Goal: Task Accomplishment & Management: Manage account settings

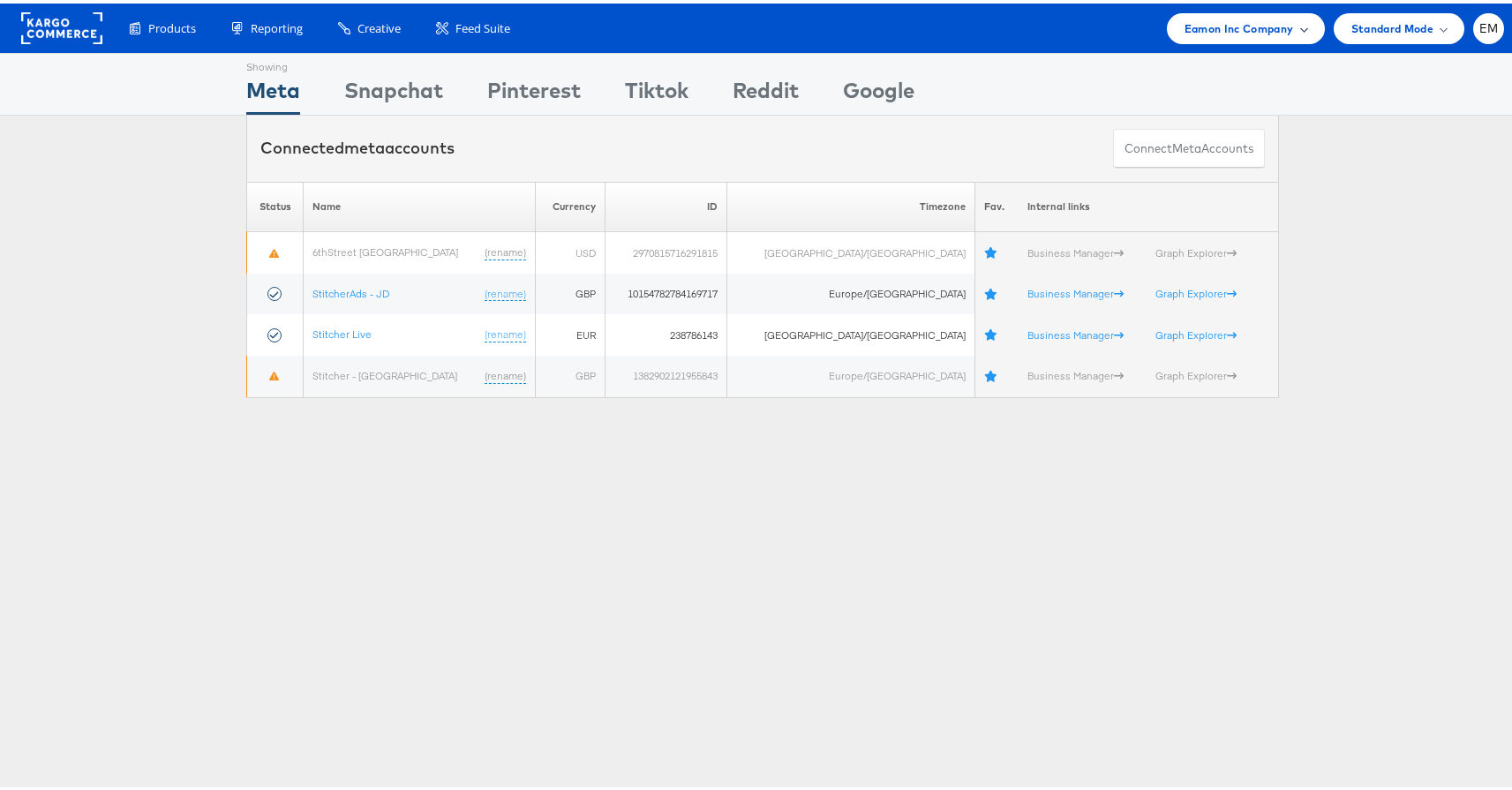
click at [1214, 25] on span "Eamon Inc Company" at bounding box center [1238, 25] width 109 height 19
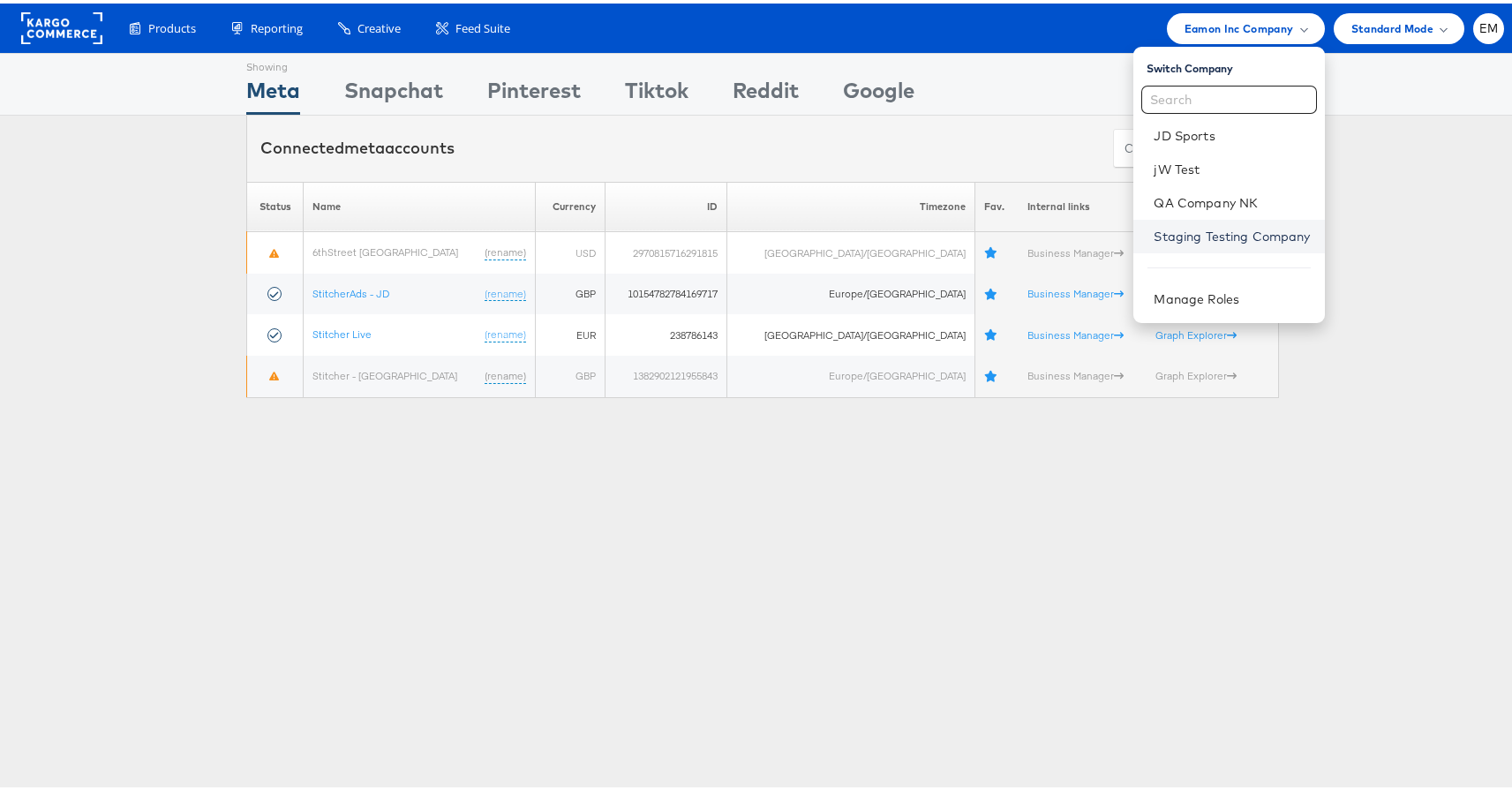
click at [1161, 230] on link "Staging Testing Company" at bounding box center [1232, 233] width 156 height 18
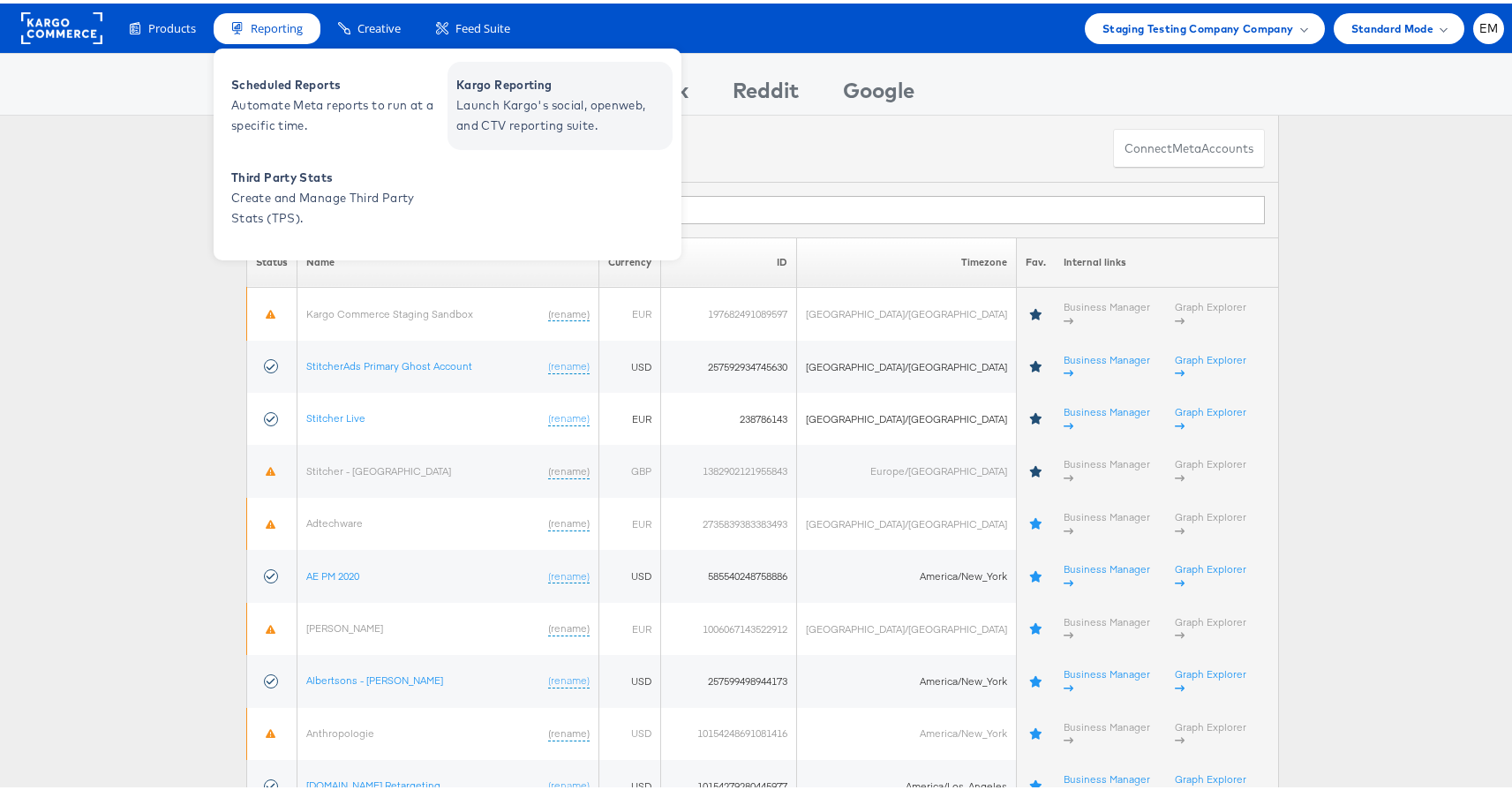
click at [489, 90] on span "Kargo Reporting" at bounding box center [562, 81] width 212 height 21
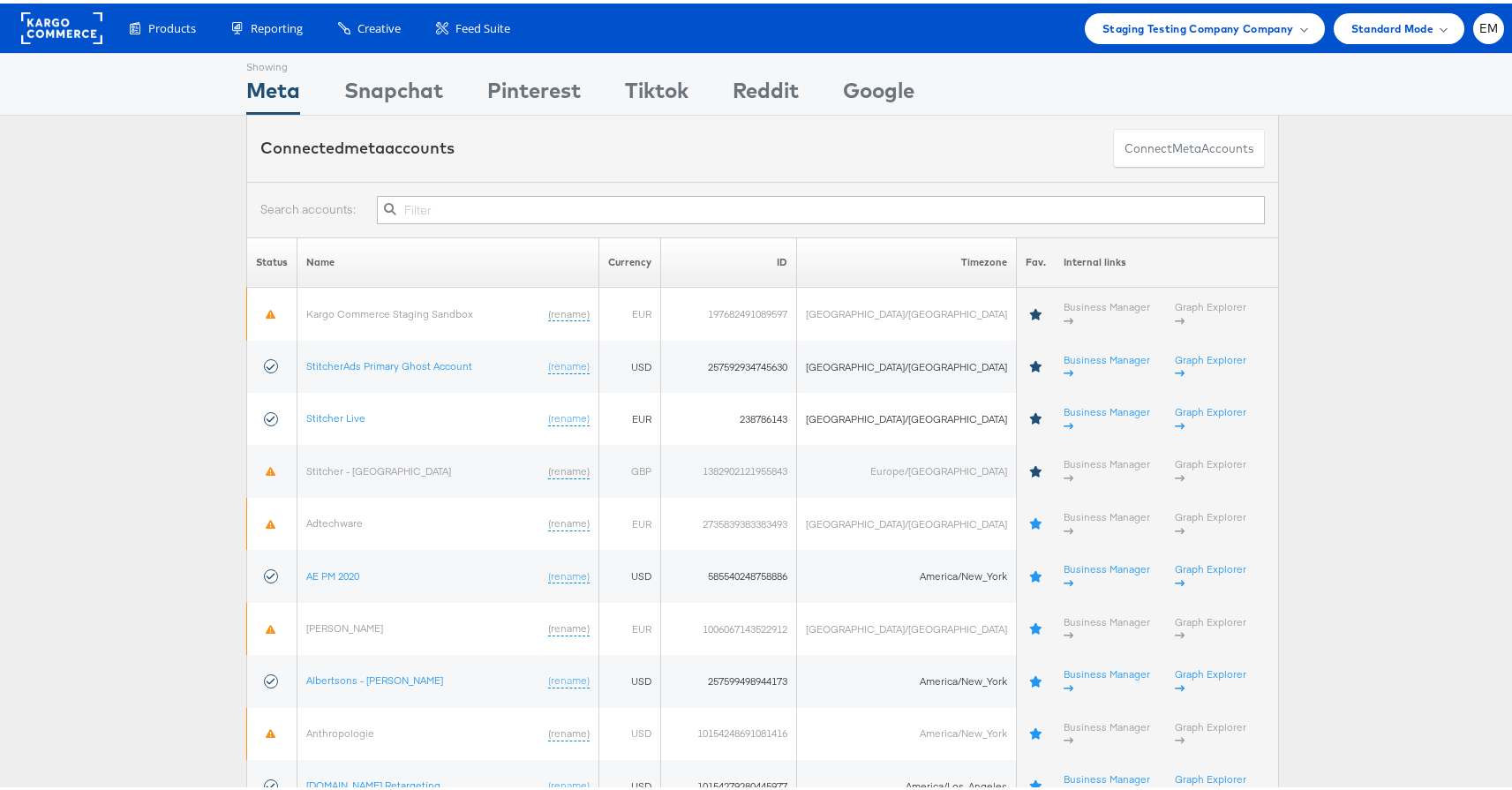
click at [188, 141] on div "Connected meta accounts Connect meta Accounts" at bounding box center [763, 145] width 1525 height 66
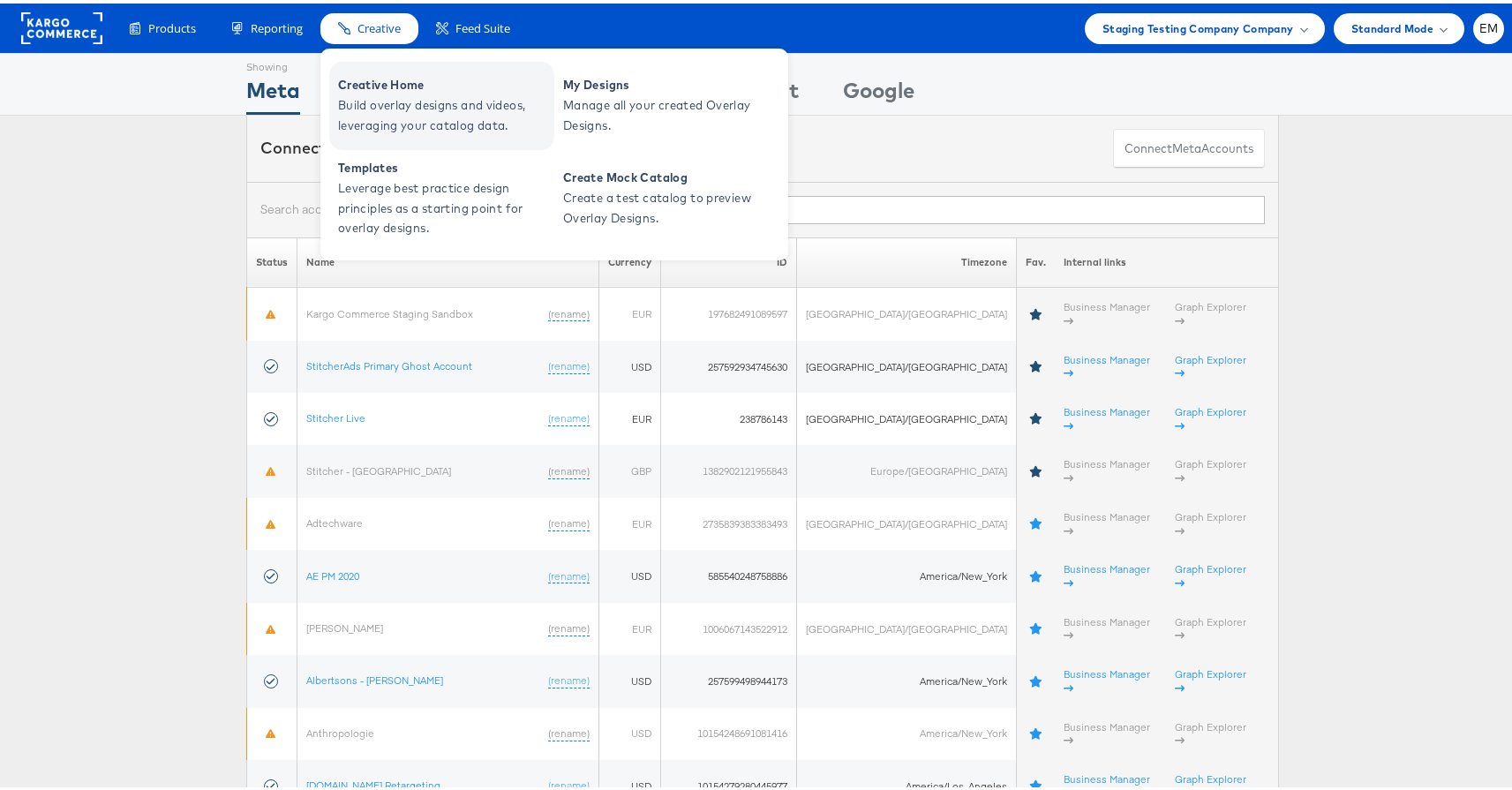
click at [413, 84] on span "Creative Home" at bounding box center [444, 81] width 212 height 21
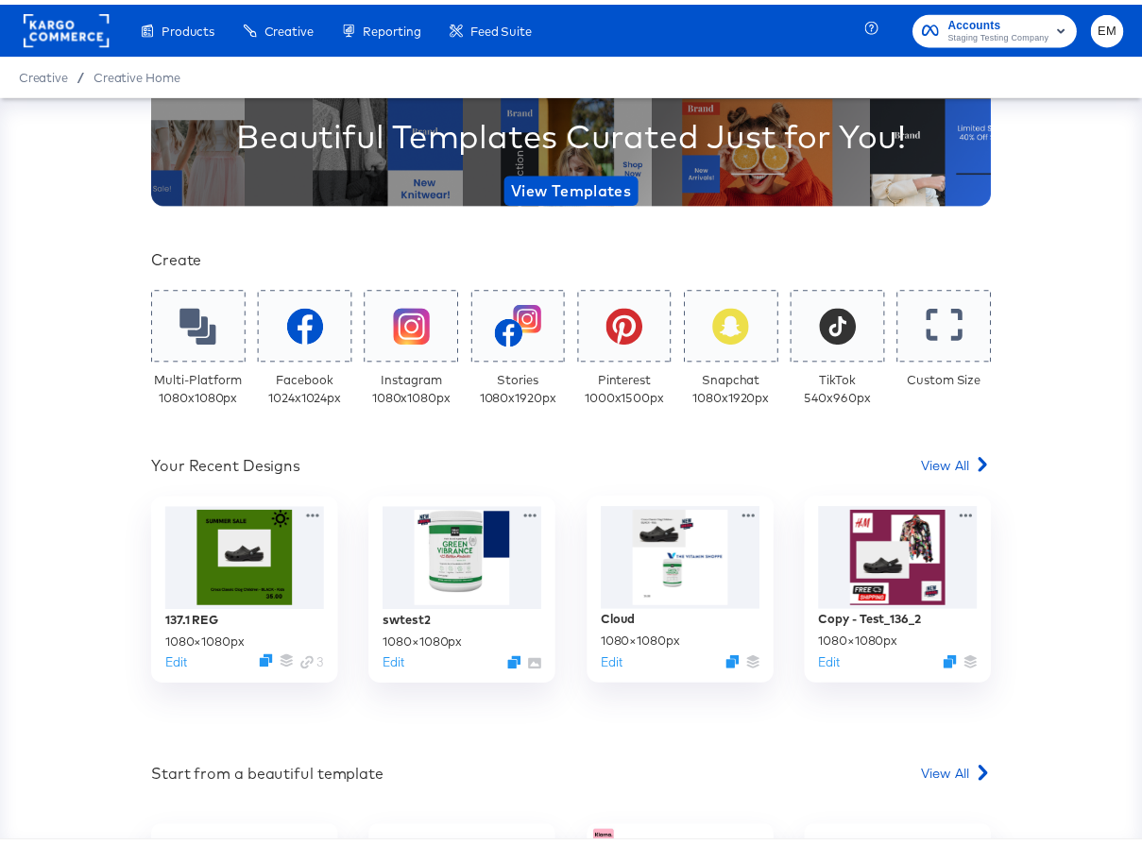
scroll to position [292, 0]
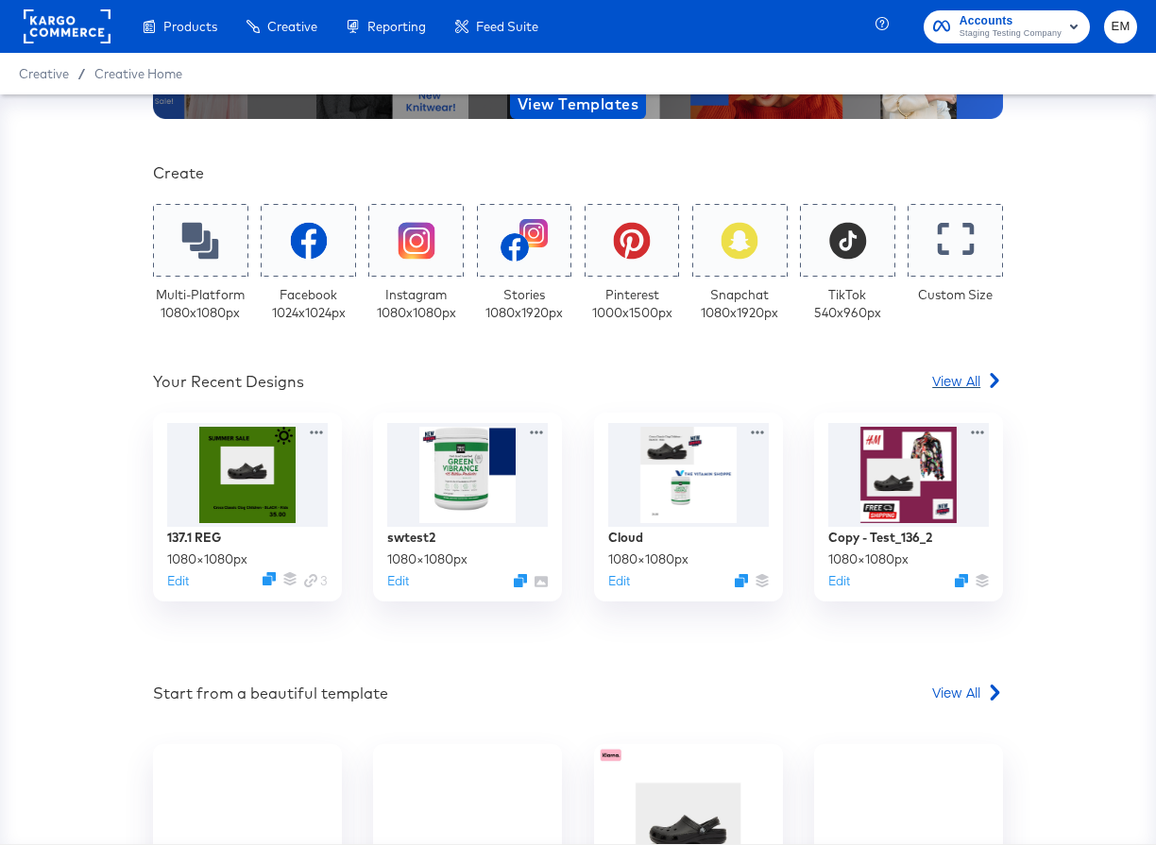
click at [948, 377] on span "View All" at bounding box center [956, 380] width 48 height 19
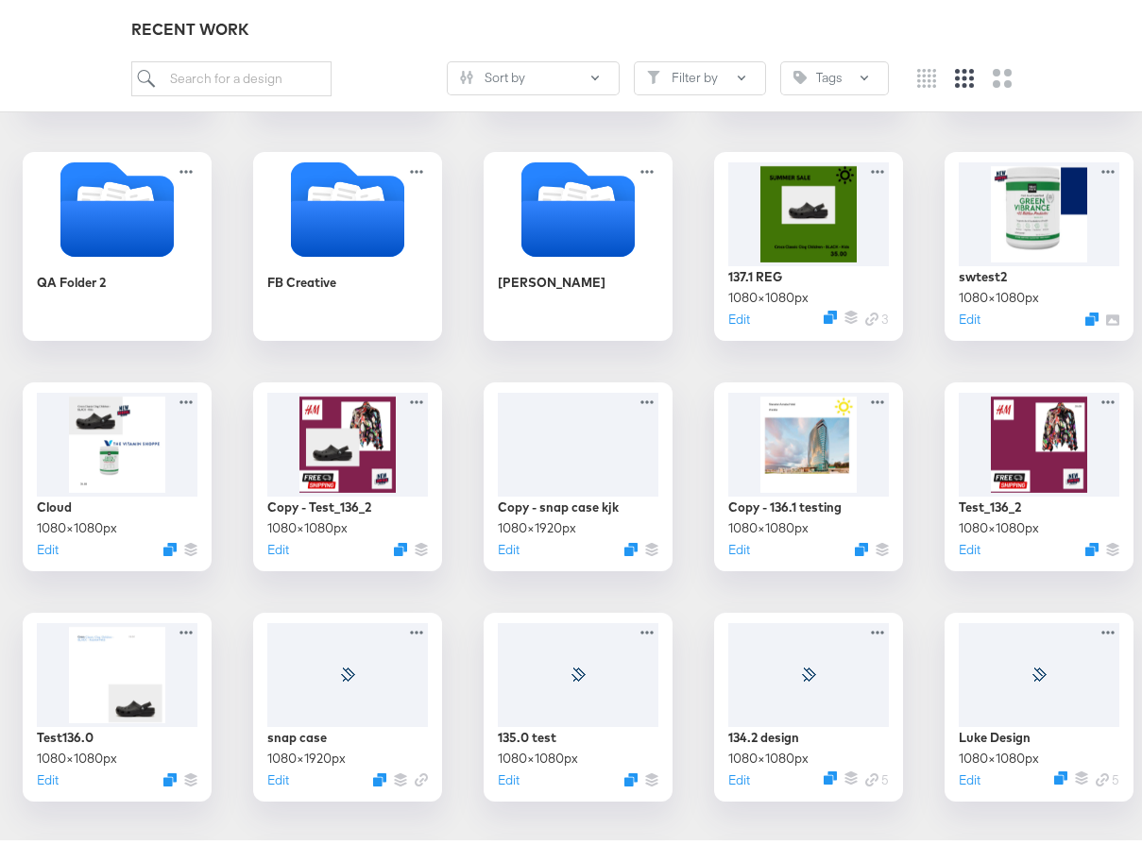
scroll to position [600, 0]
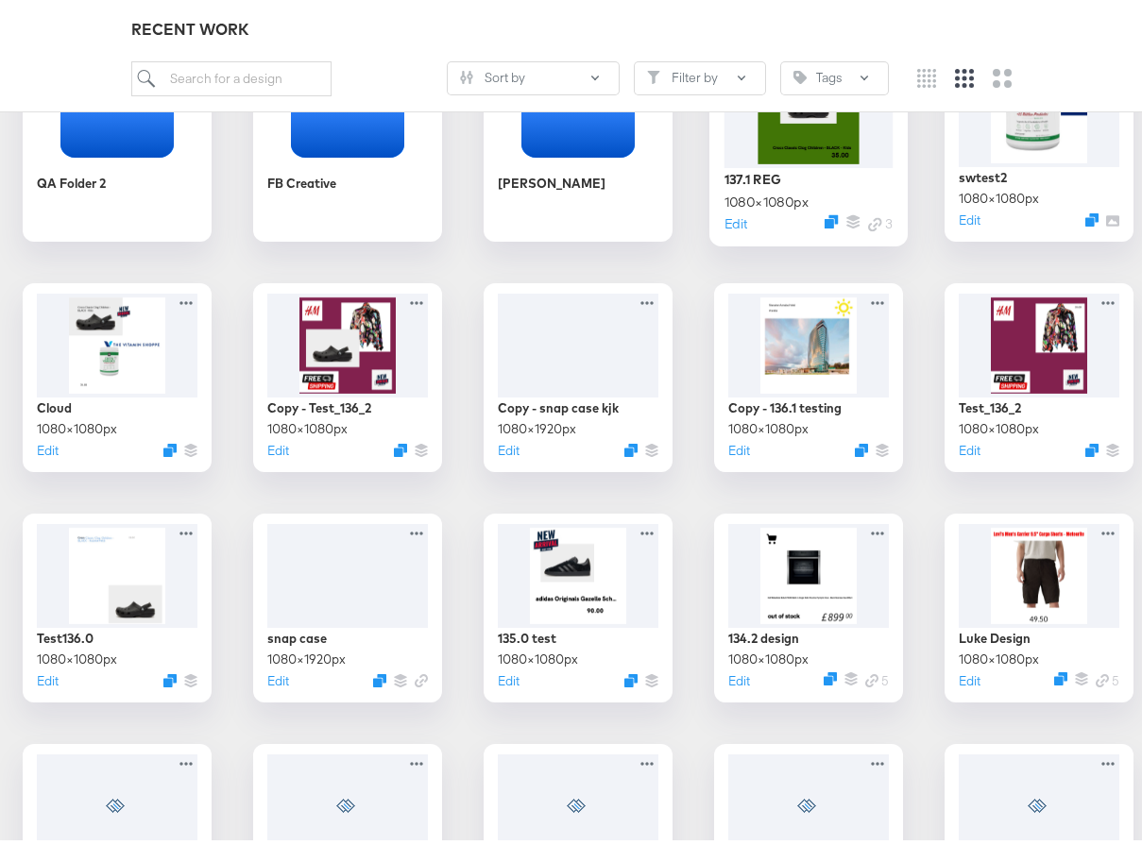
click at [724, 163] on div at bounding box center [808, 109] width 169 height 110
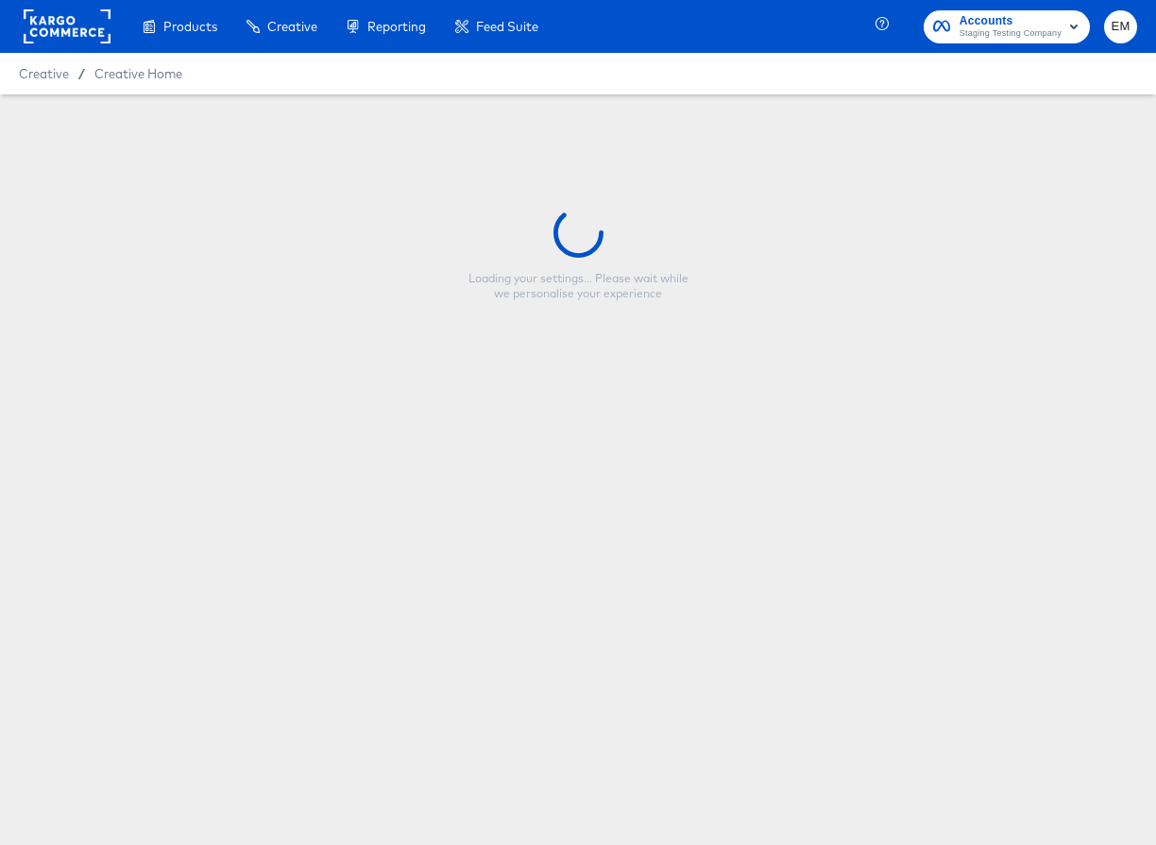
type input "137.1 REG"
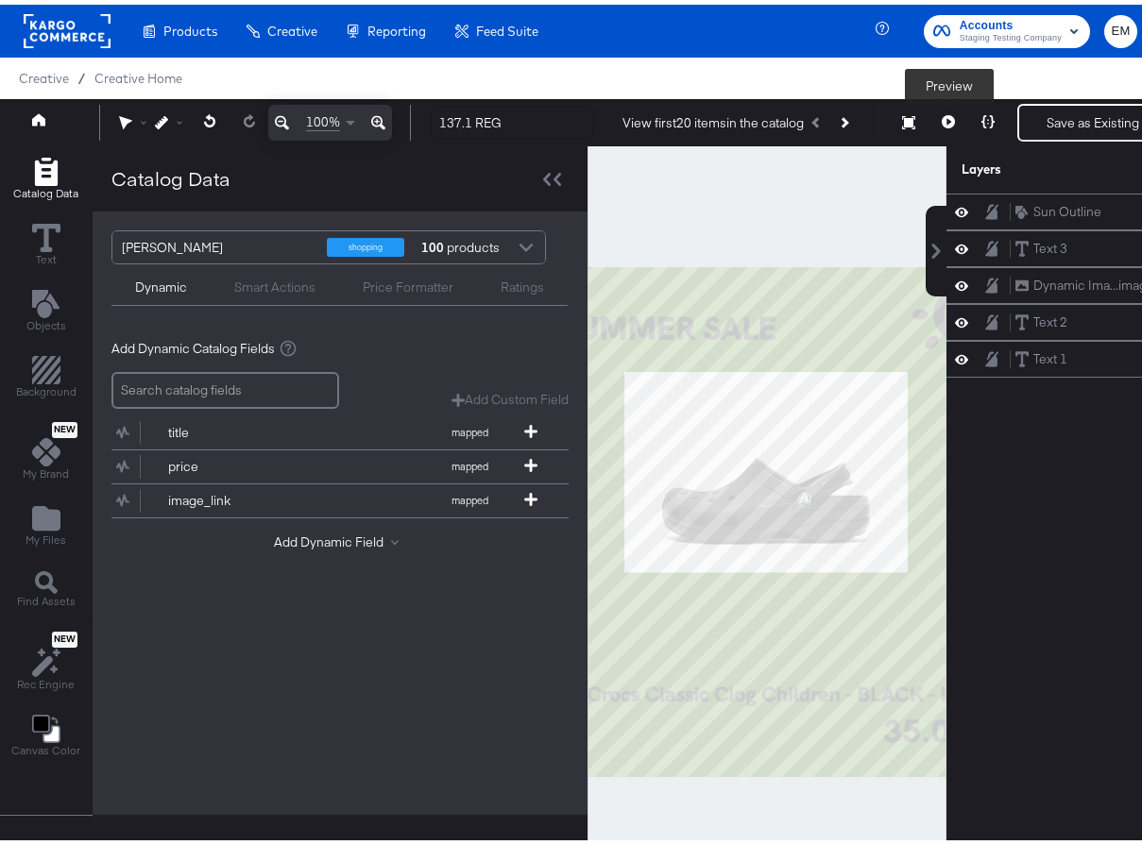
click at [955, 101] on button at bounding box center [948, 118] width 40 height 38
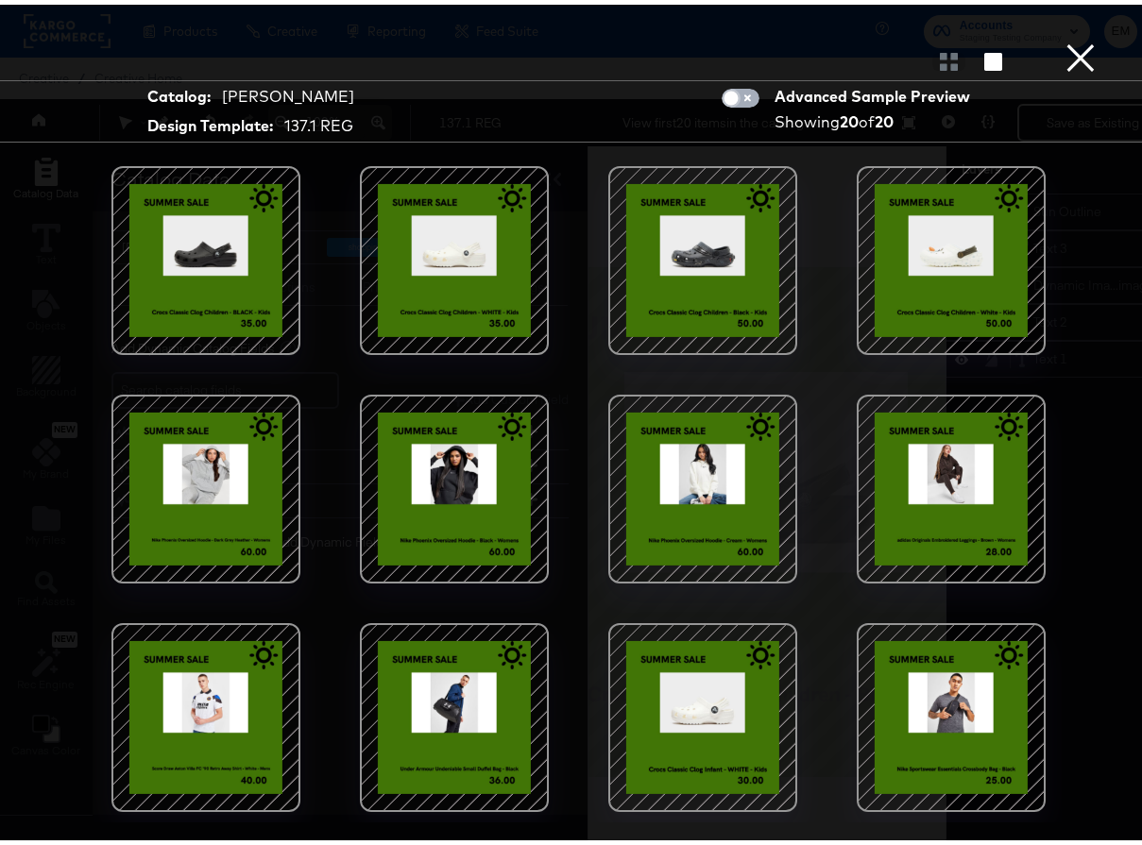
click at [713, 93] on input "checkbox" at bounding box center [731, 98] width 57 height 19
checkbox input "true"
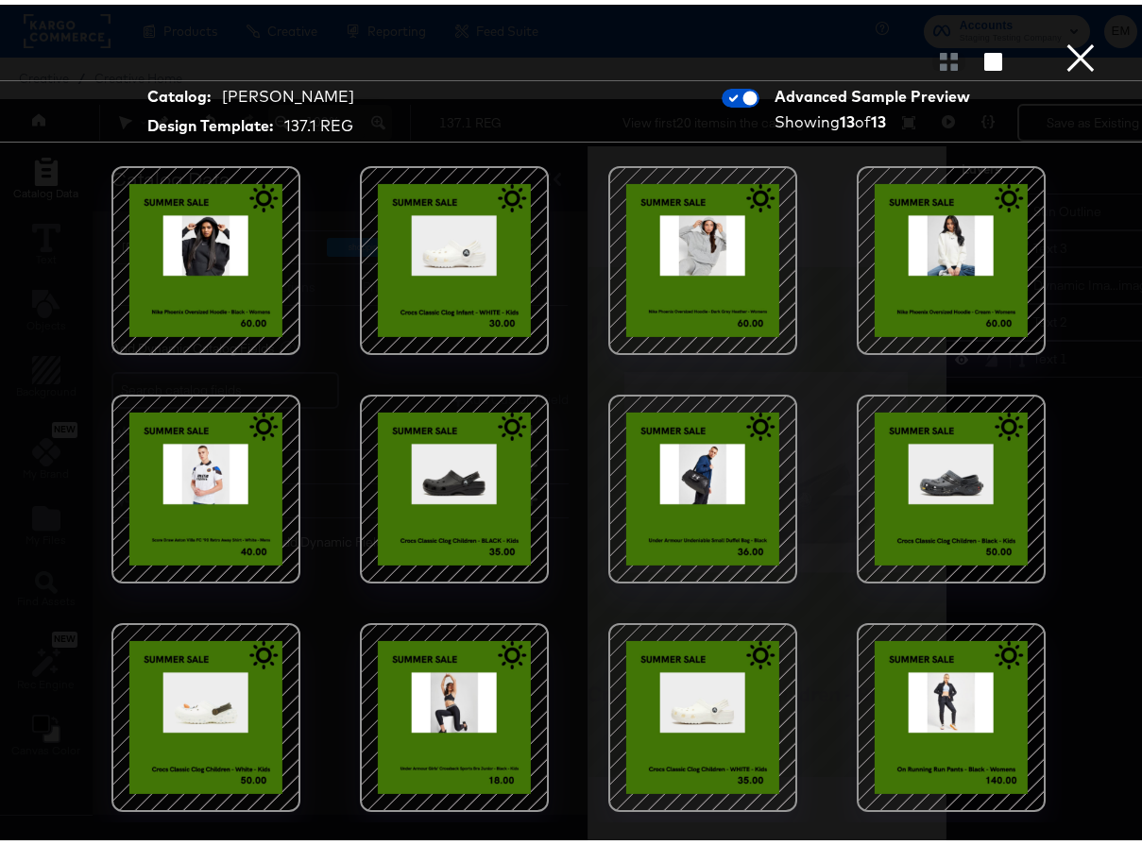
click at [1077, 38] on button "×" at bounding box center [1081, 19] width 38 height 38
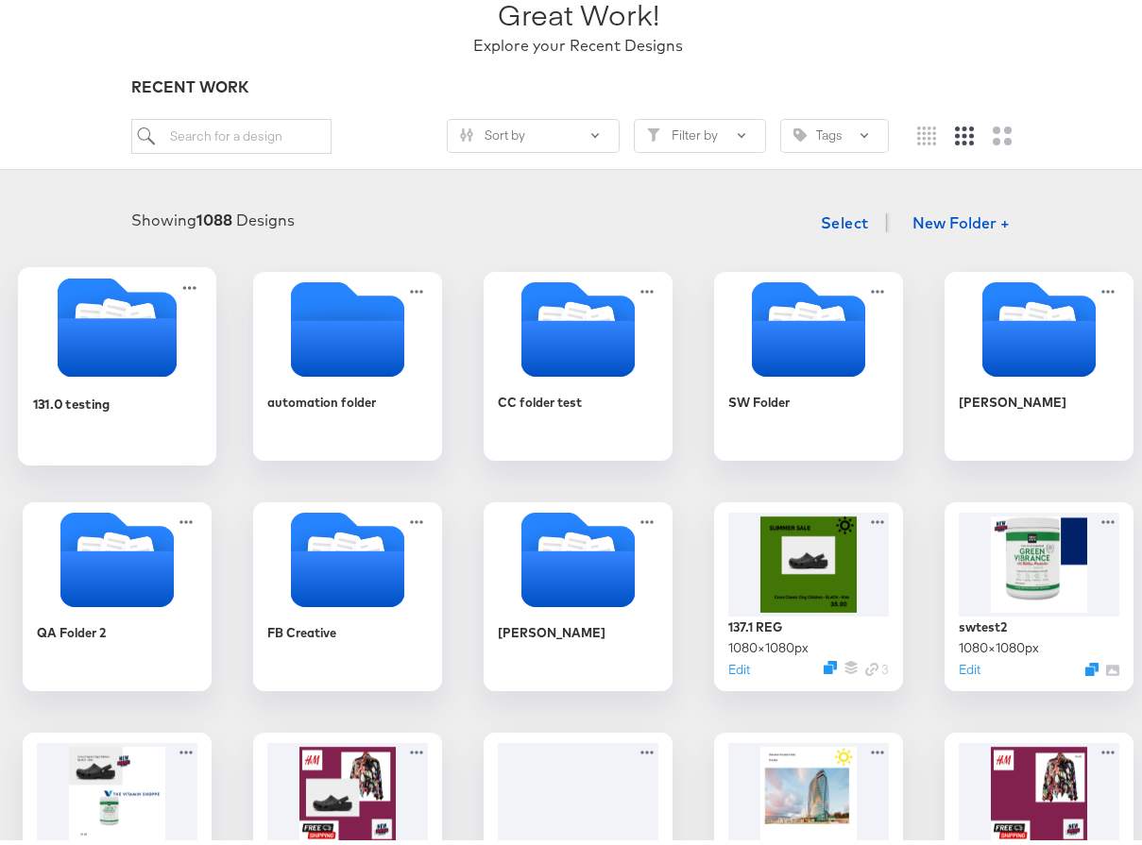
scroll to position [142, 0]
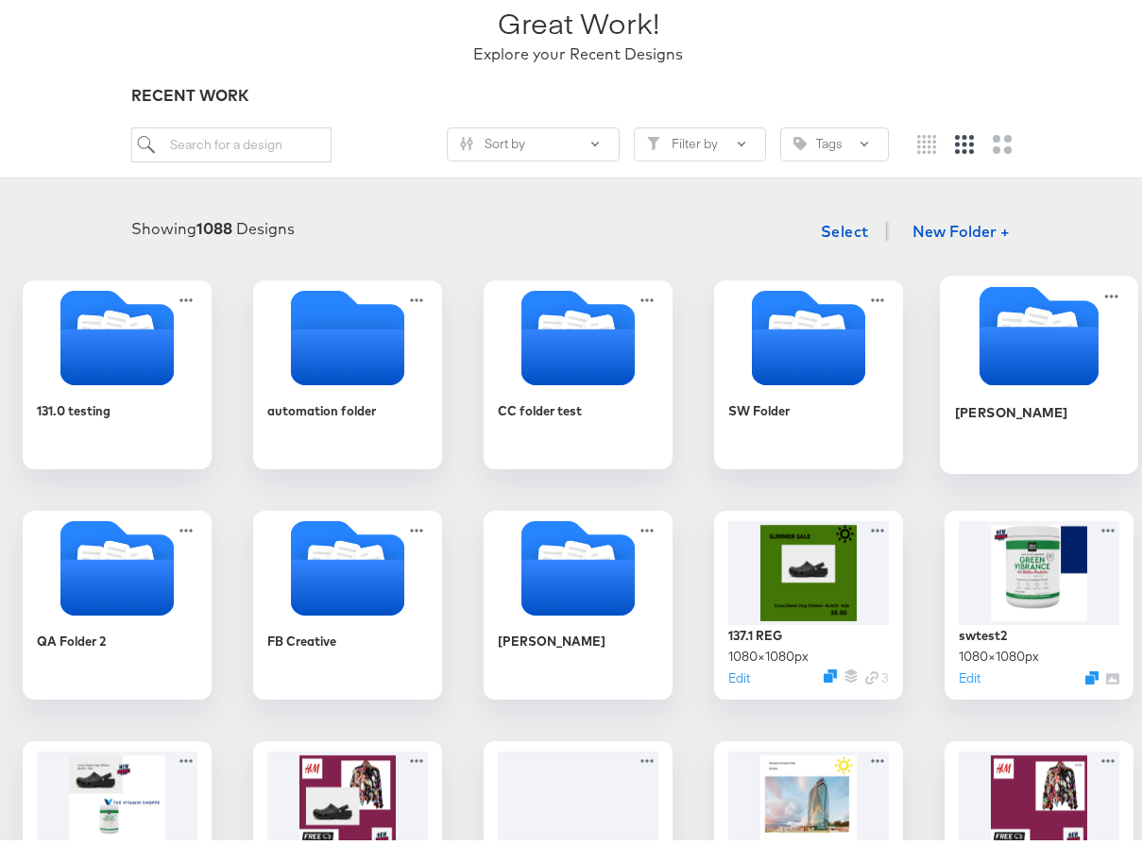
click at [979, 381] on icon "Folder" at bounding box center [1038, 330] width 119 height 99
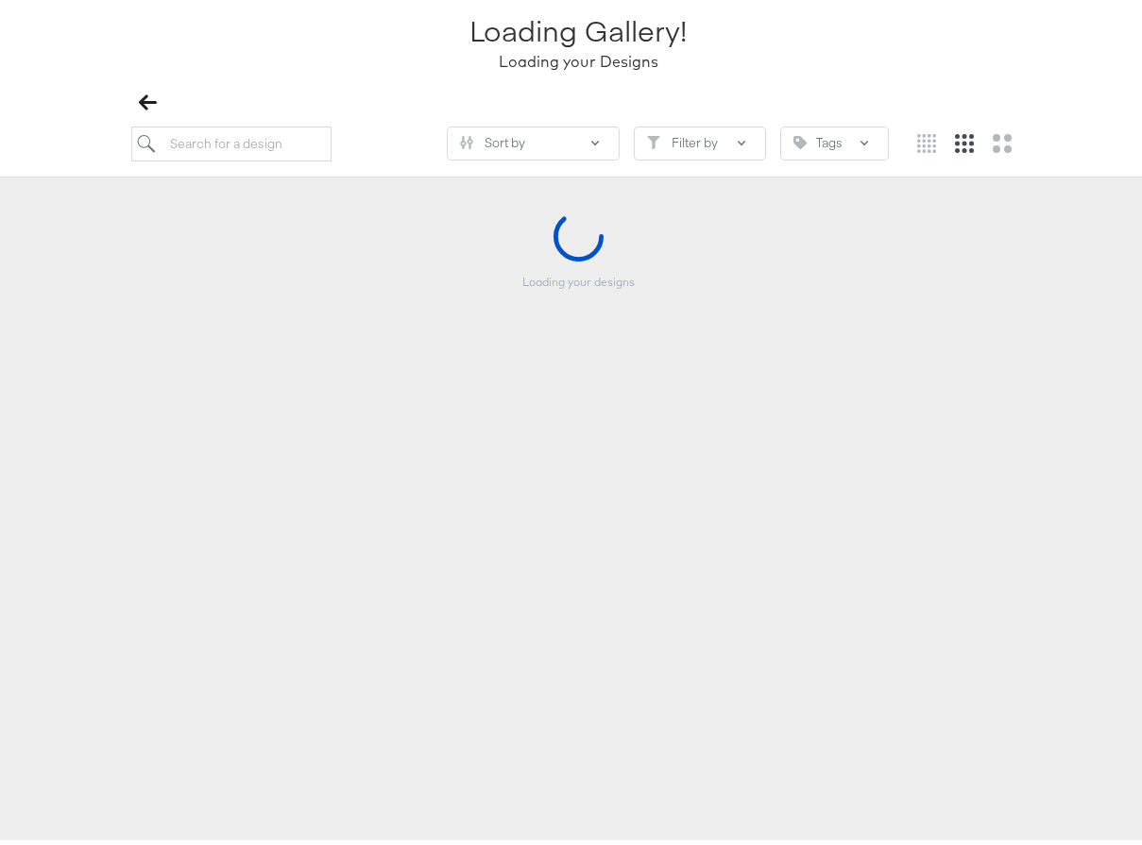
scroll to position [141, 0]
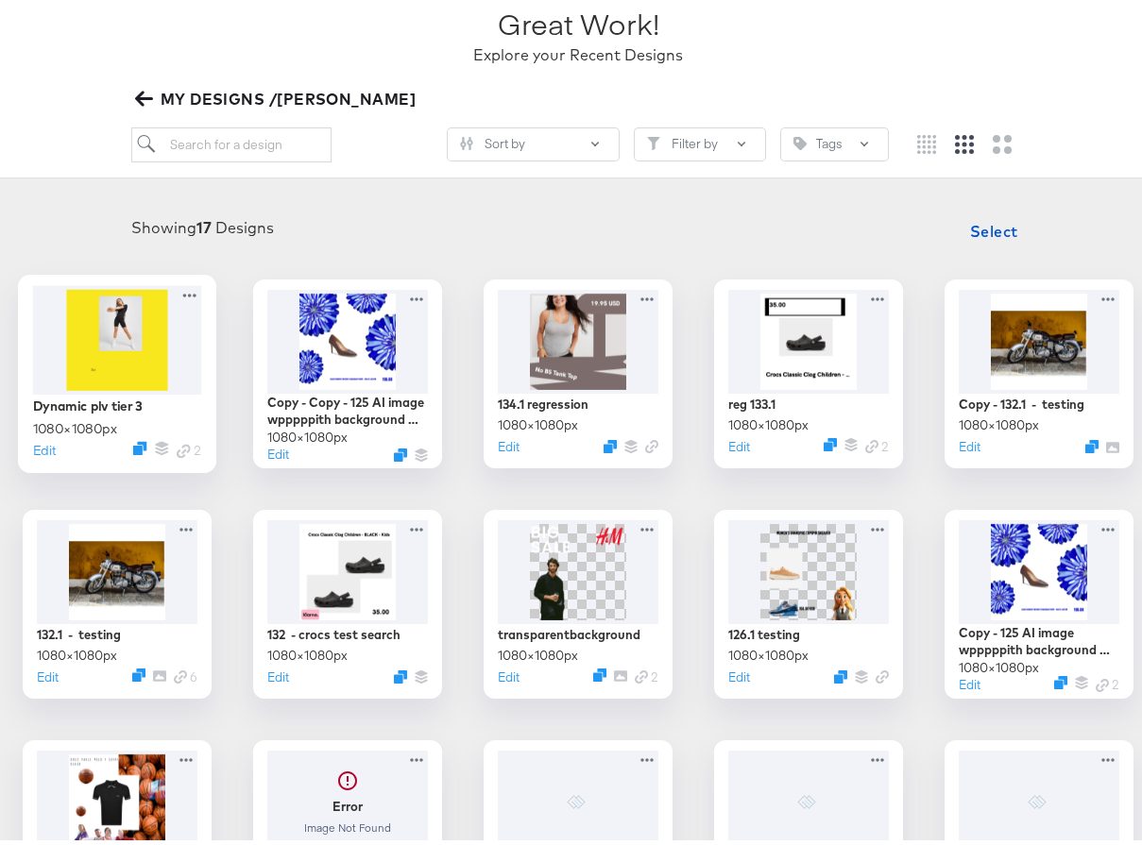
click at [202, 357] on div at bounding box center [117, 334] width 169 height 109
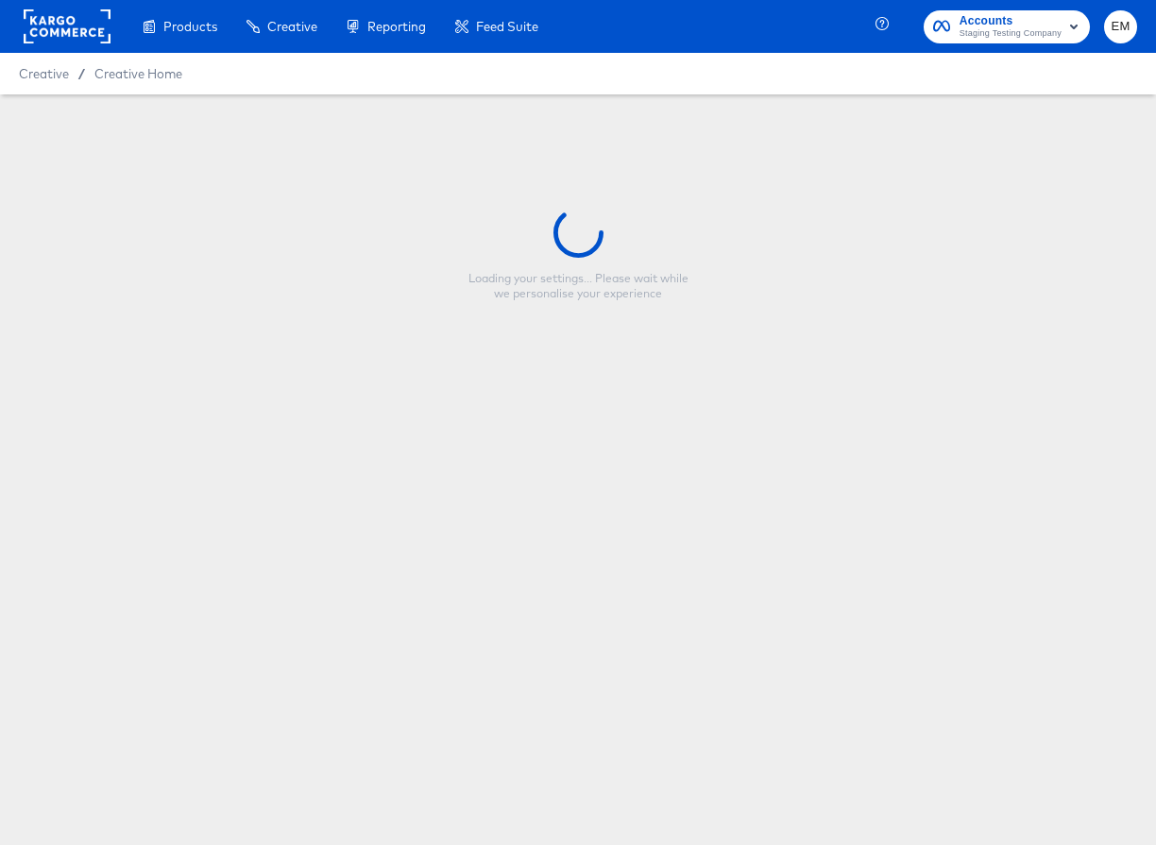
type input "Dynamic plv tier 3"
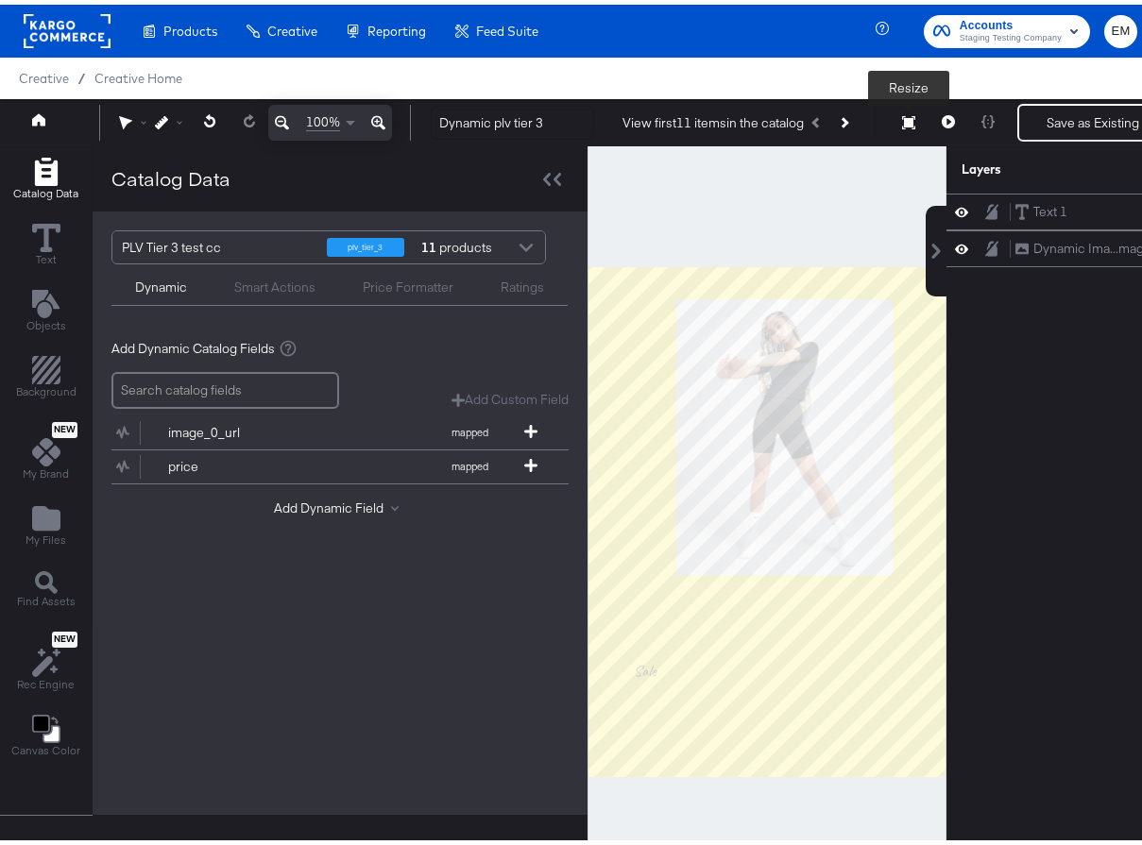
click at [941, 117] on button at bounding box center [948, 118] width 40 height 38
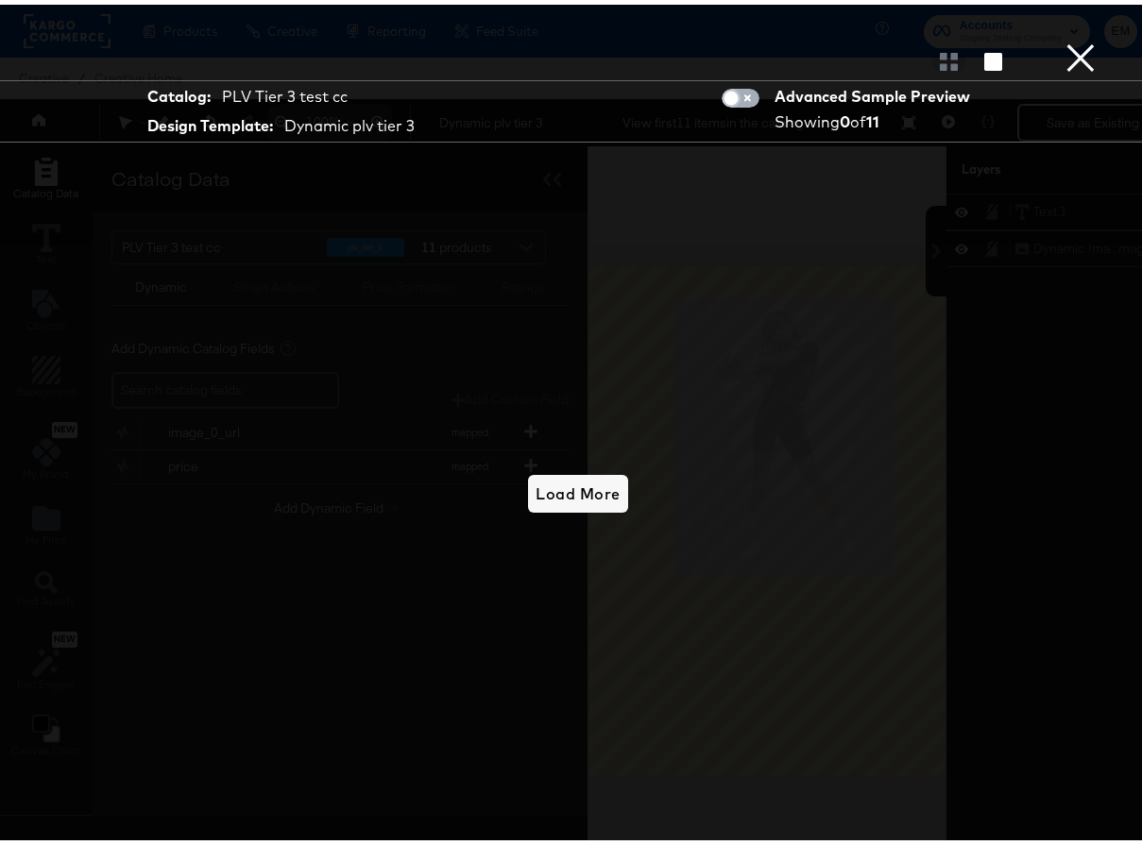
click at [724, 94] on input "checkbox" at bounding box center [731, 98] width 57 height 19
checkbox input "true"
click at [1064, 38] on button "×" at bounding box center [1081, 19] width 38 height 38
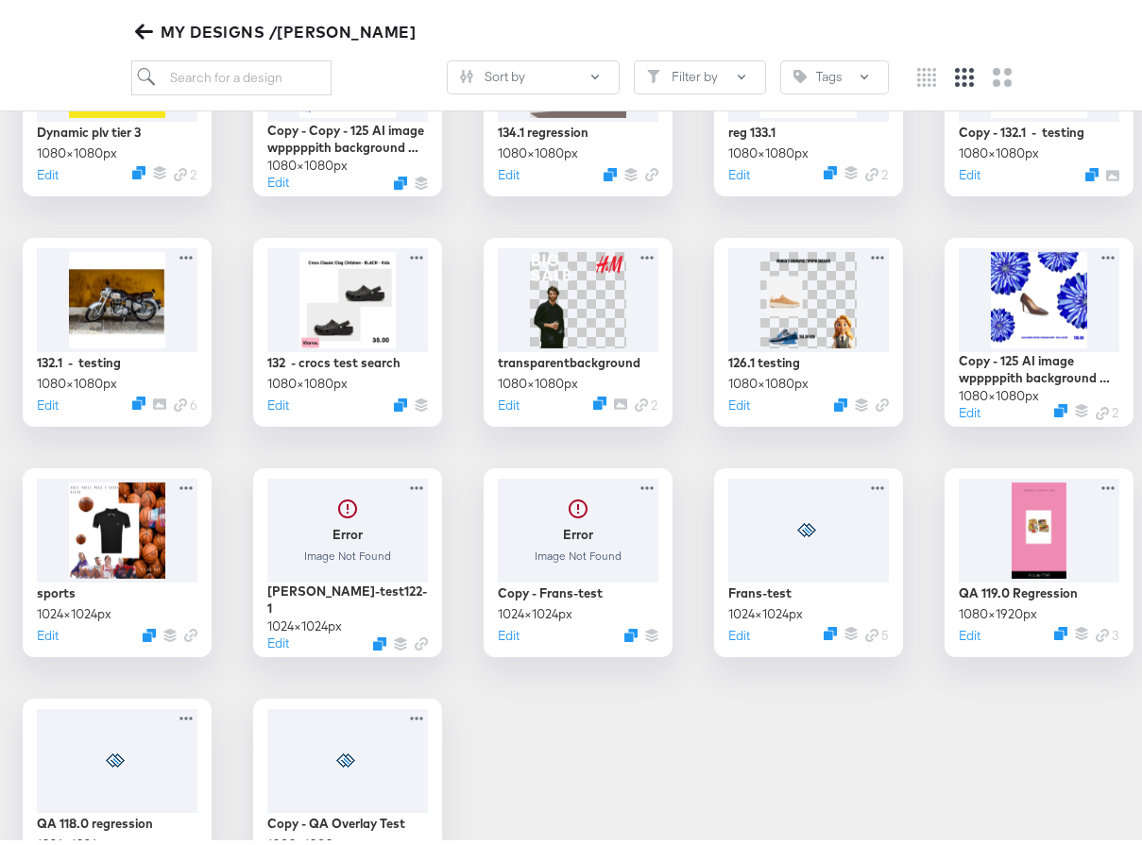
scroll to position [27, 0]
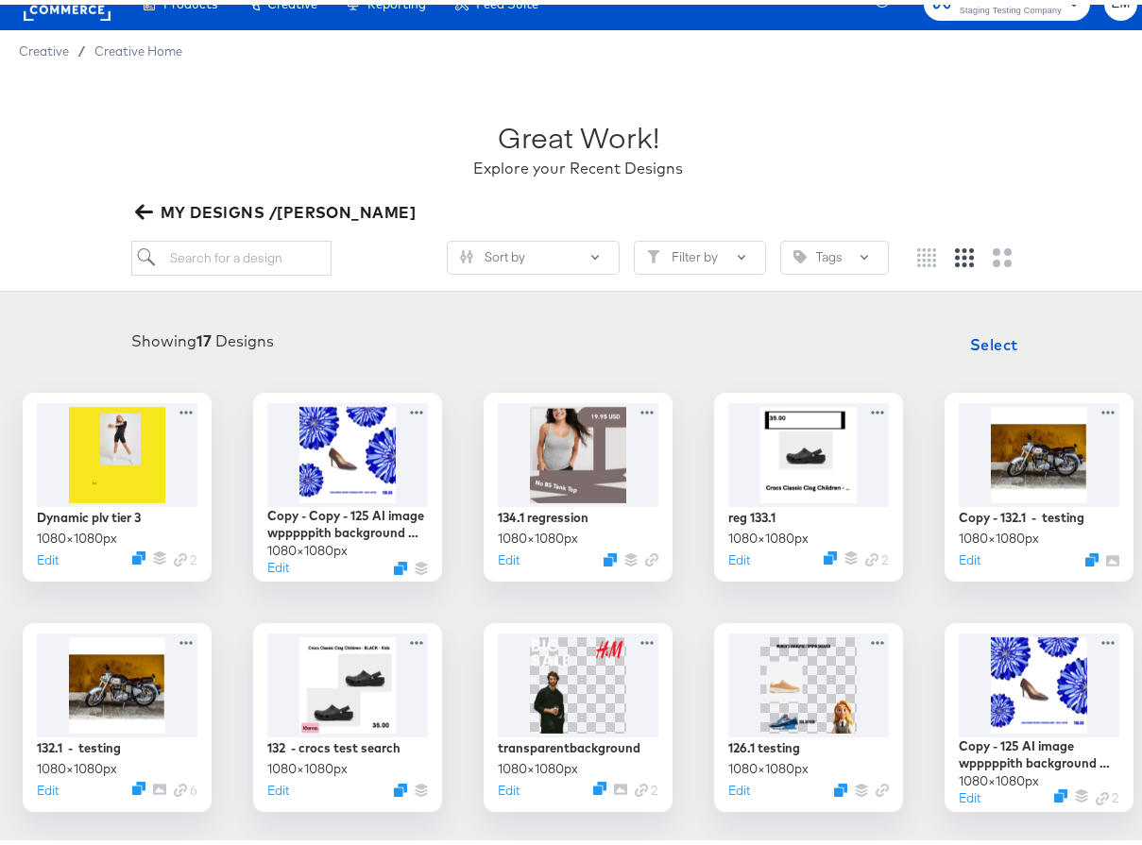
click at [153, 213] on span "MY DESIGNS /[PERSON_NAME]" at bounding box center [278, 208] width 278 height 26
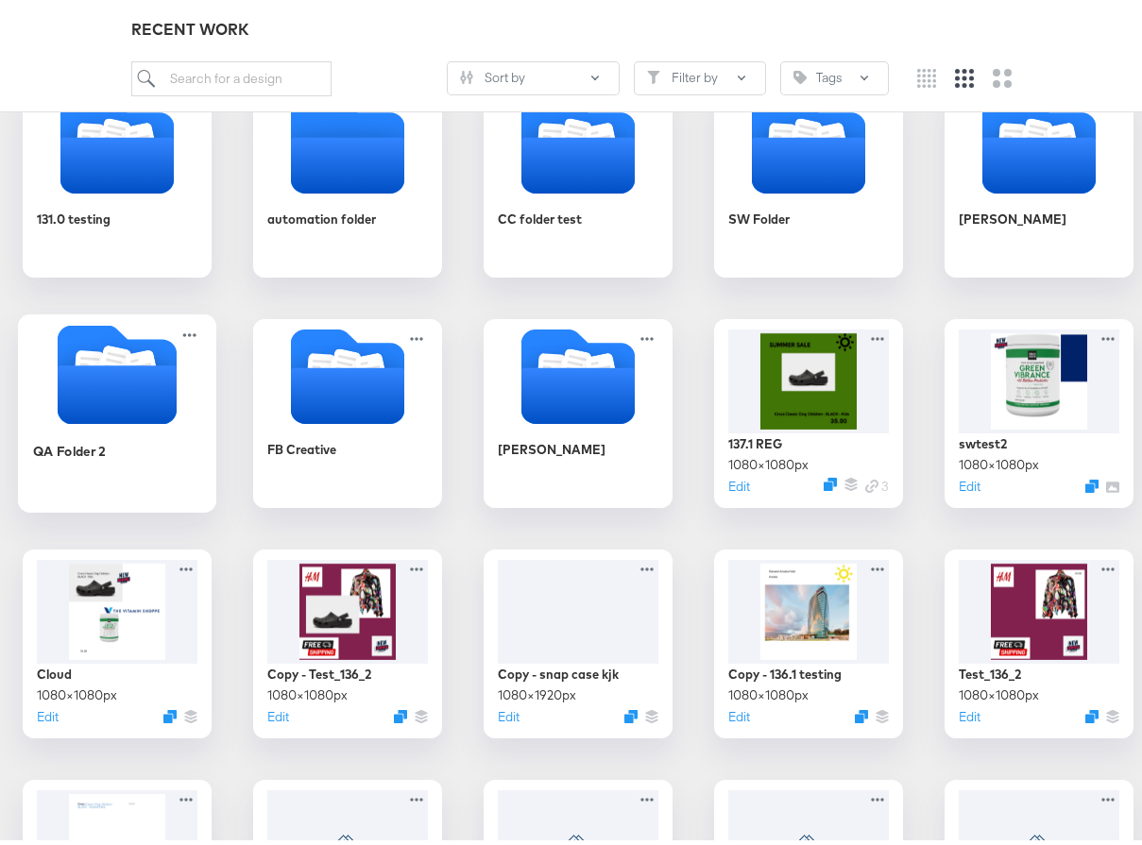
click at [216, 388] on icon "Folder" at bounding box center [117, 369] width 198 height 99
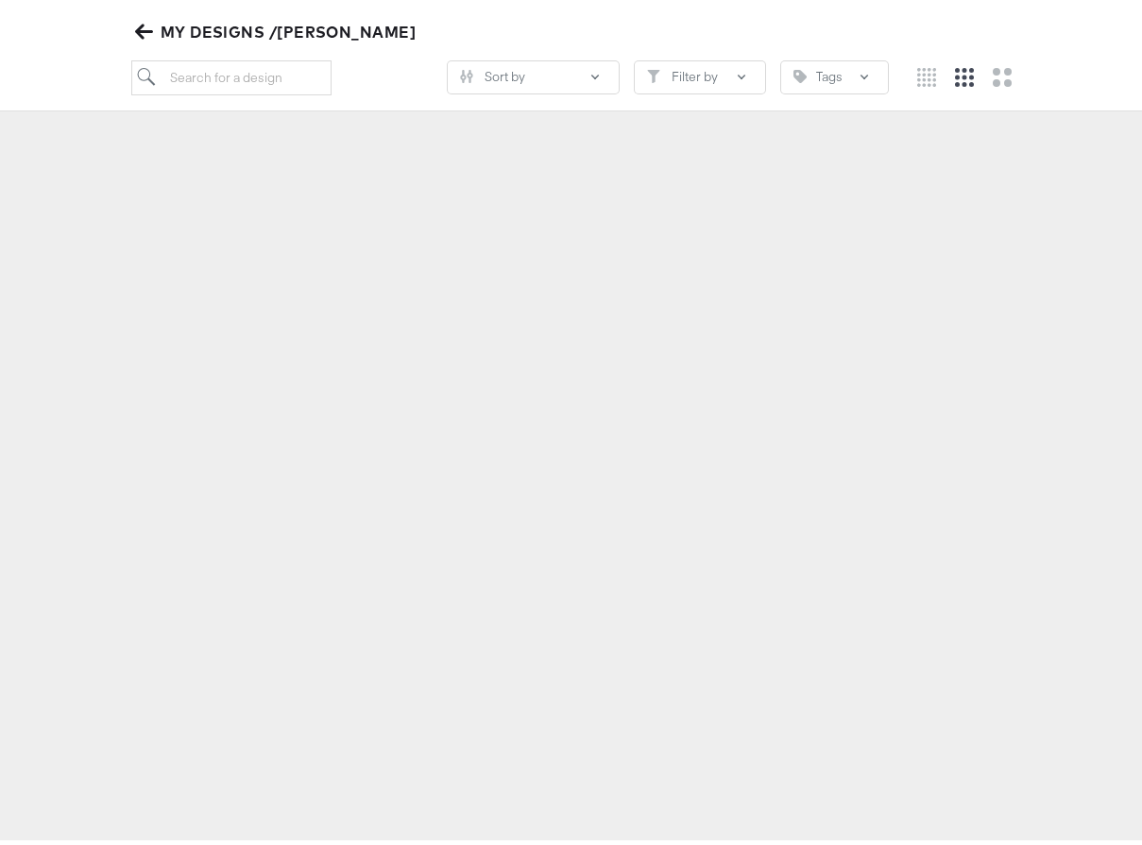
scroll to position [209, 0]
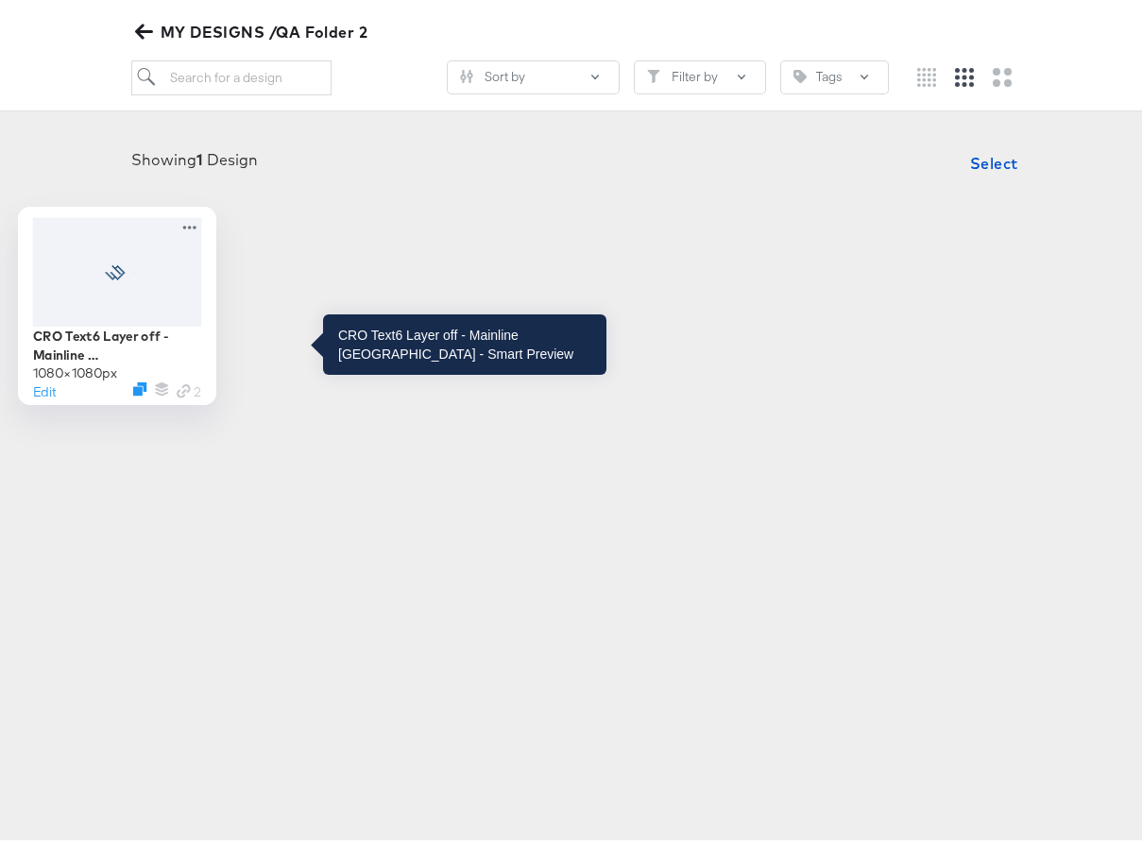
click at [202, 337] on div "CRO Text6 Layer off - Mainline [GEOGRAPHIC_DATA] - Smart Preview" at bounding box center [117, 340] width 169 height 37
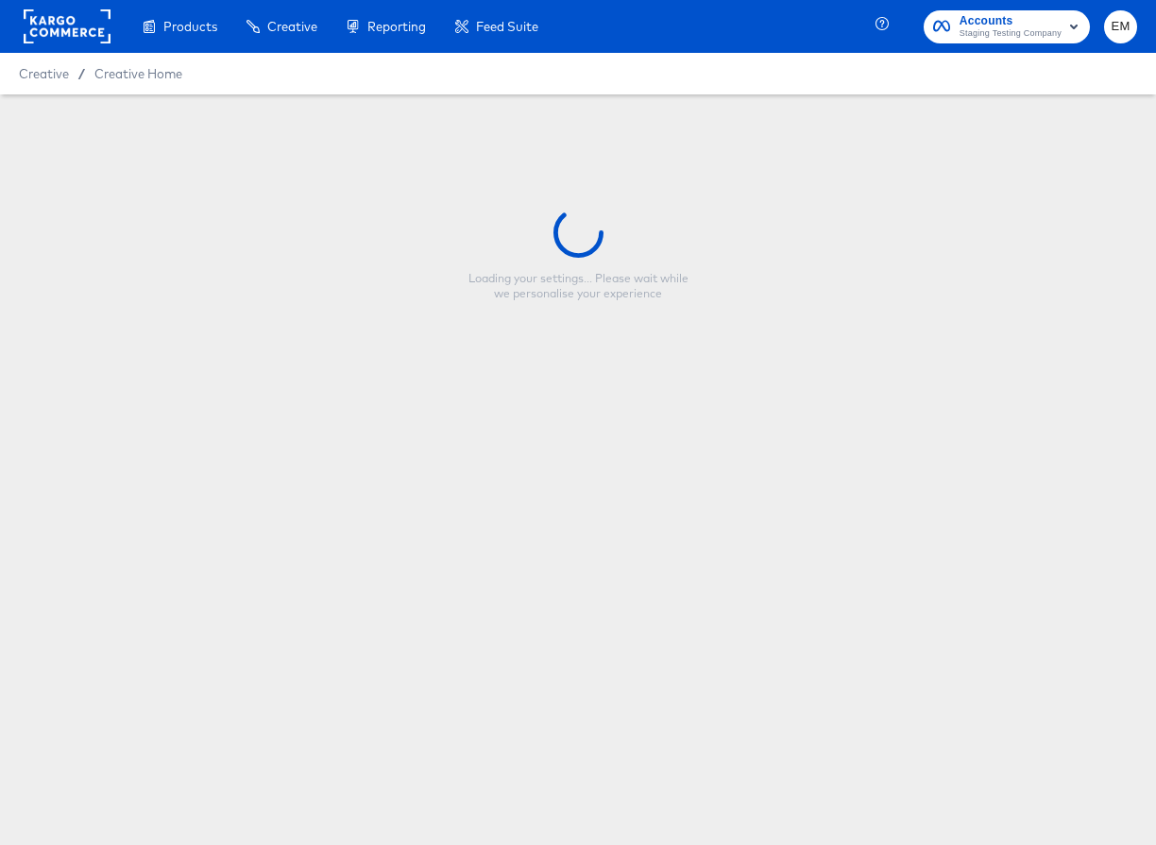
type input "CRO Text6 Layer off - Mainline [GEOGRAPHIC_DATA] - Smart Preview"
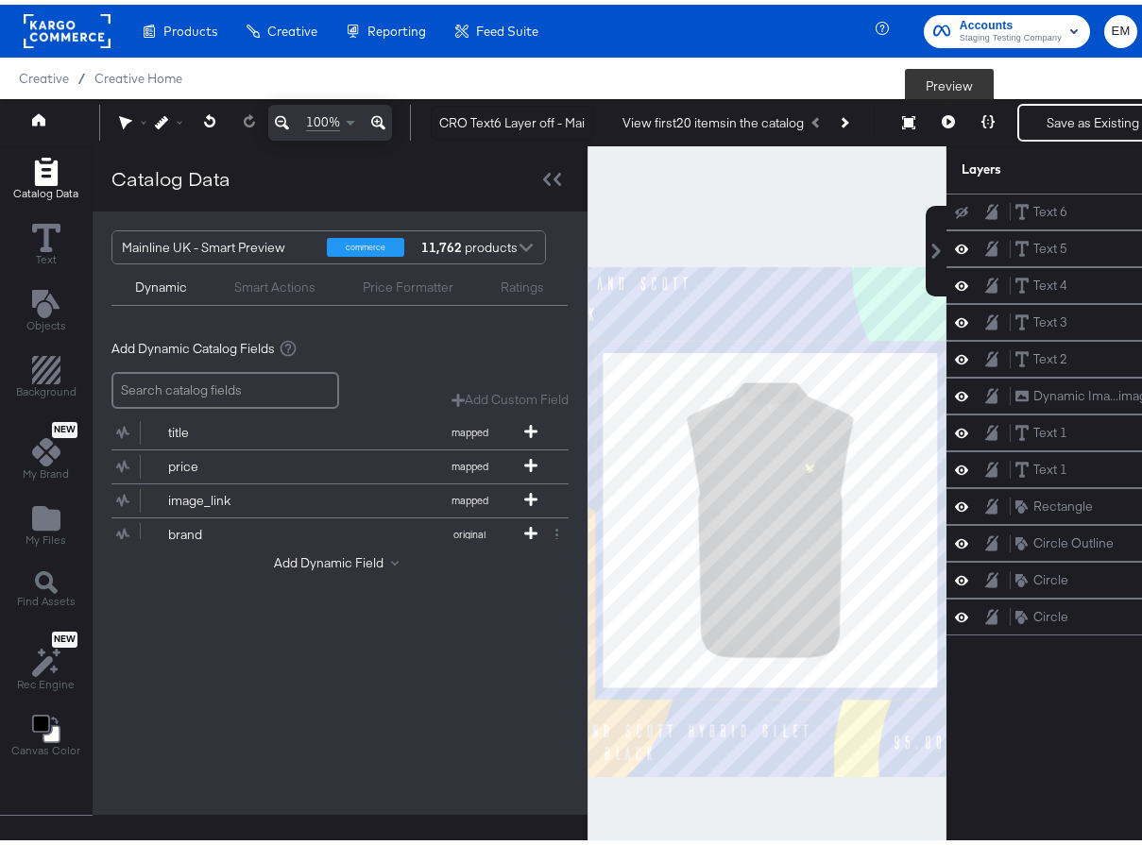
click at [943, 116] on icon at bounding box center [948, 116] width 13 height 13
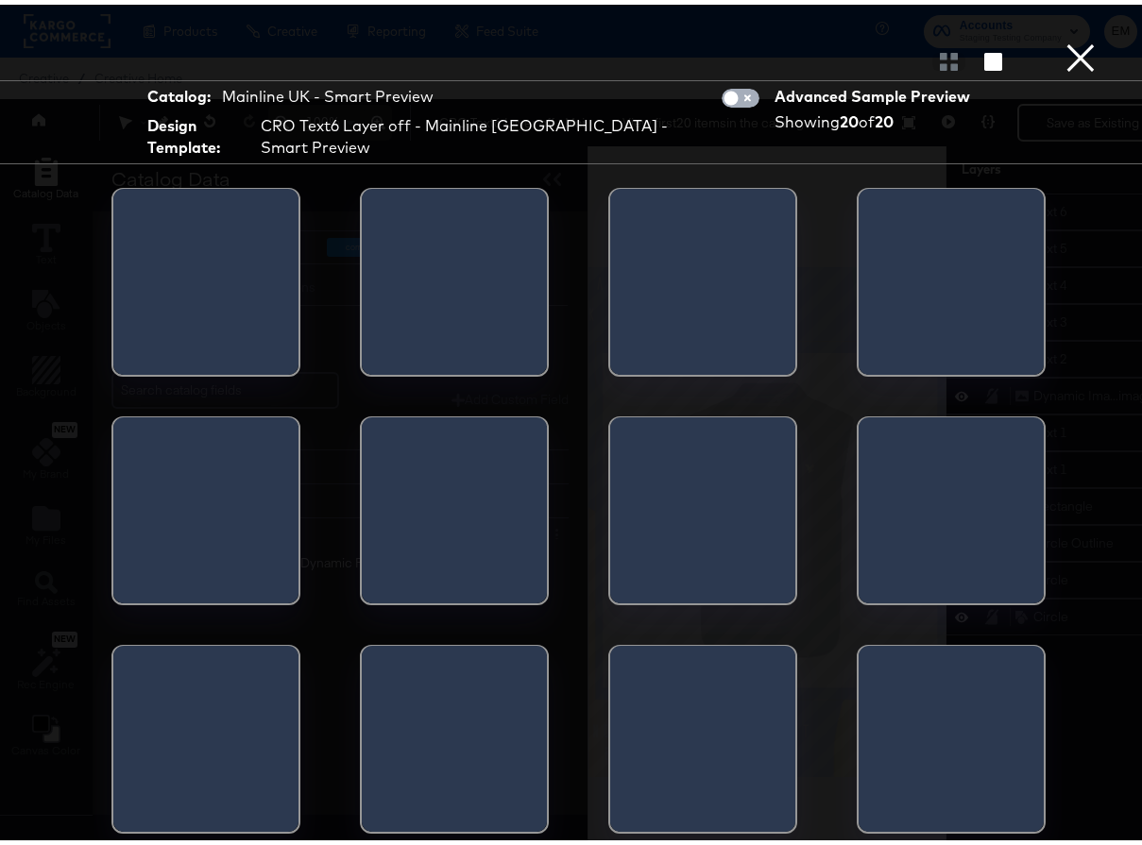
click at [726, 93] on input "checkbox" at bounding box center [731, 98] width 57 height 19
checkbox input "true"
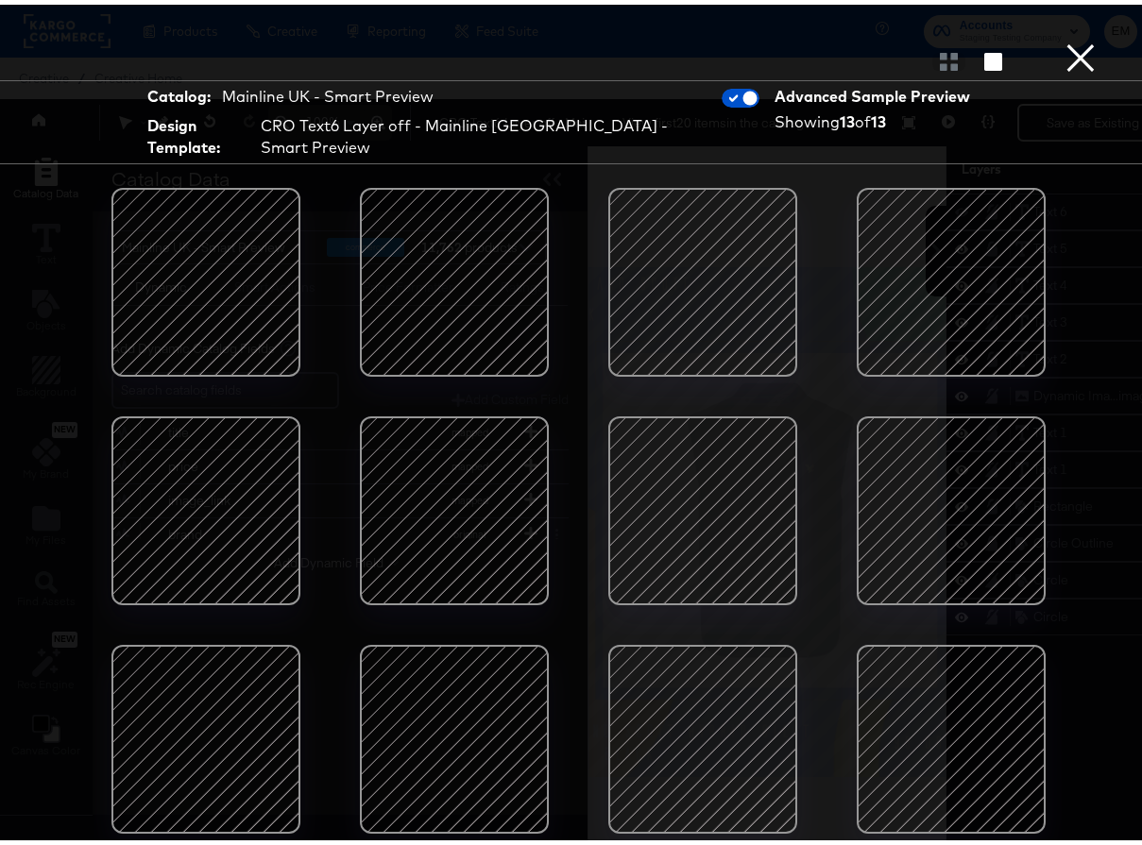
click at [1068, 38] on button "×" at bounding box center [1081, 19] width 38 height 38
